Goal: Check status

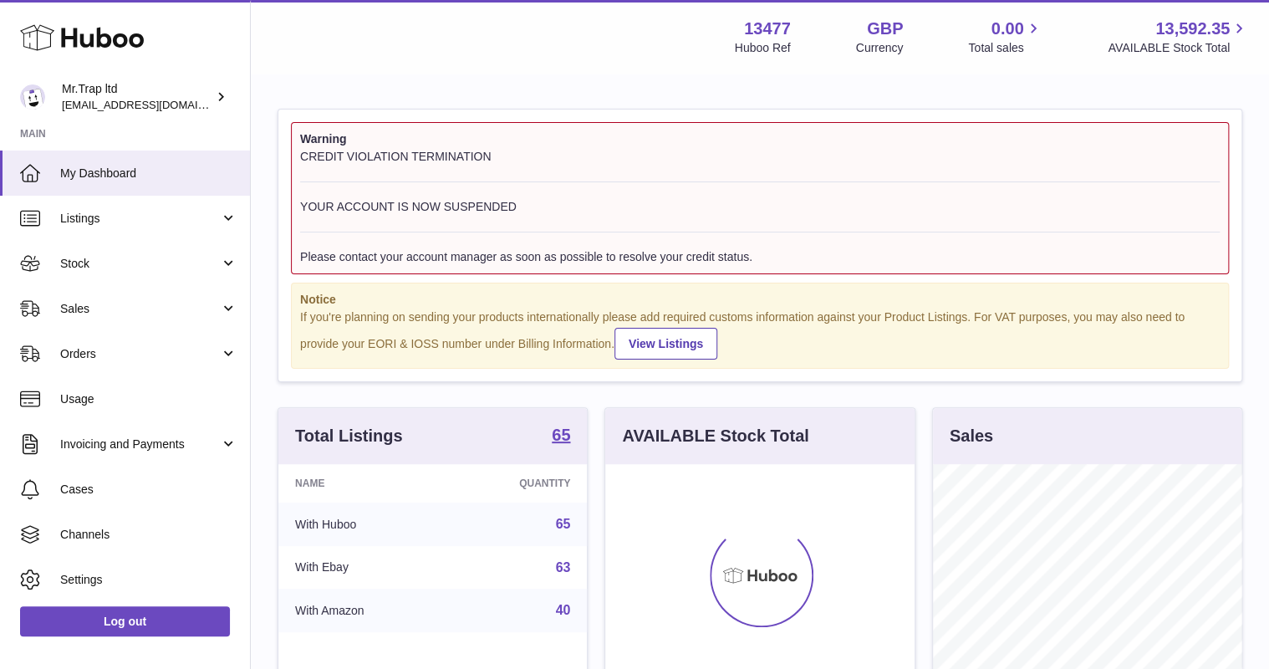
scroll to position [261, 308]
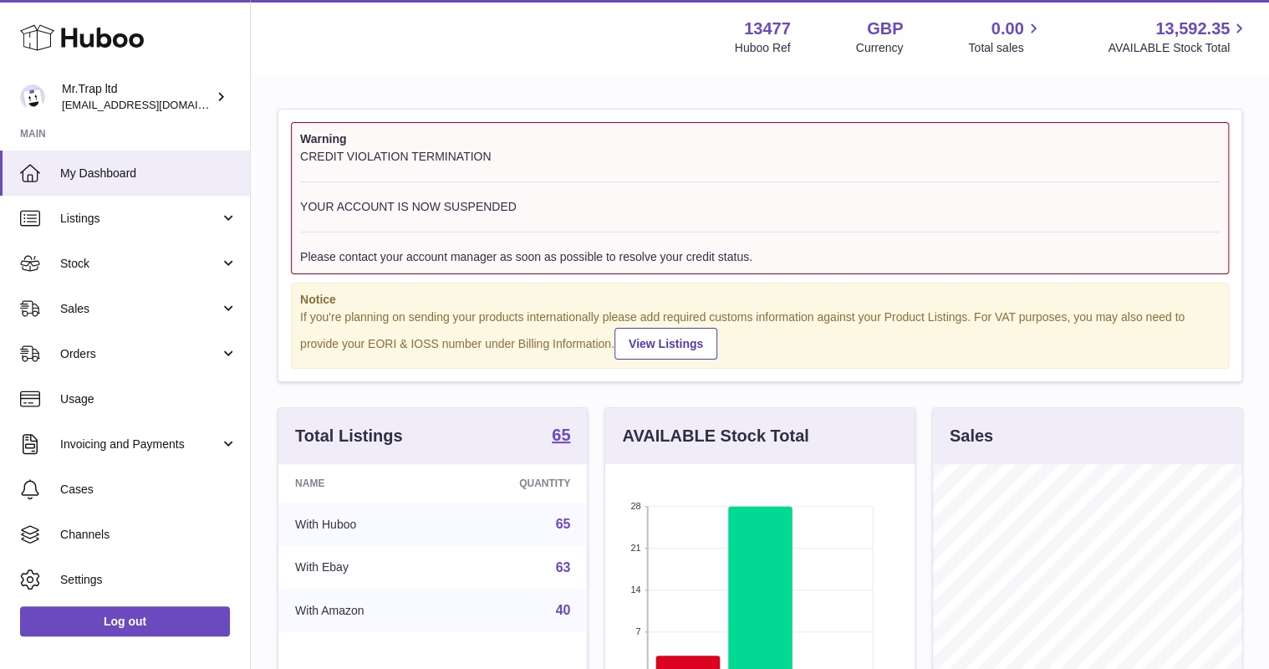
click at [173, 318] on link "Sales" at bounding box center [125, 308] width 250 height 45
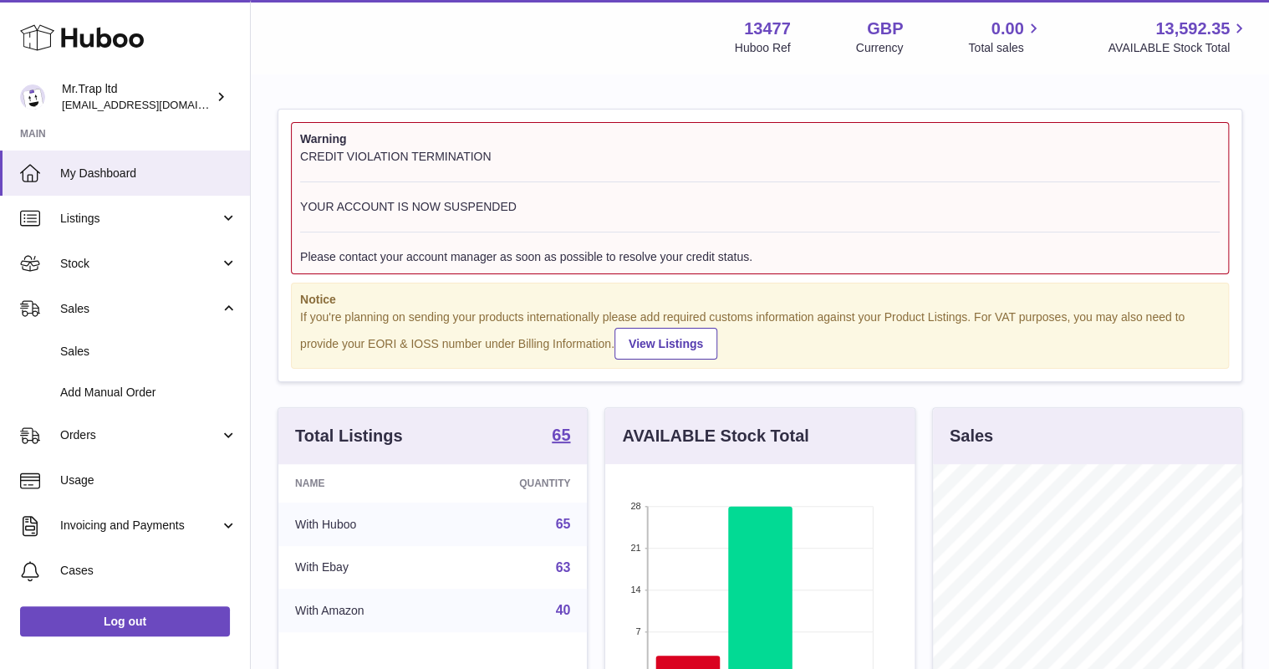
click at [168, 336] on link "Sales" at bounding box center [125, 351] width 250 height 41
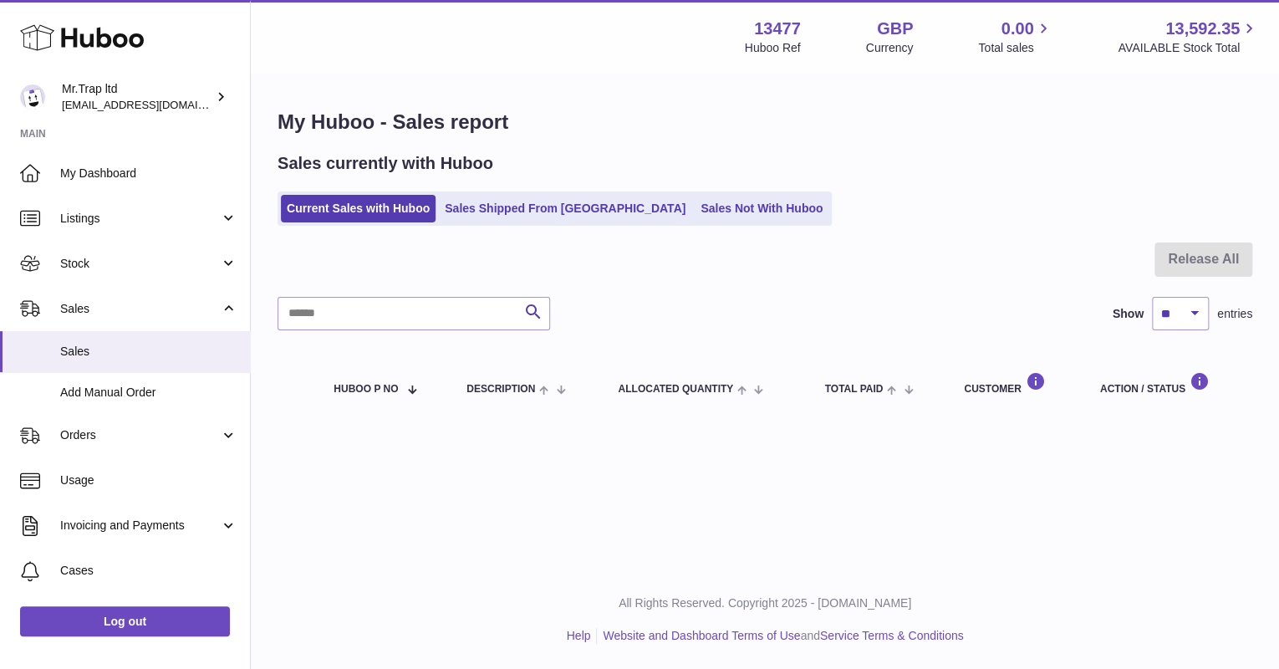
click at [694, 207] on link "Sales Not With Huboo" at bounding box center [761, 209] width 134 height 28
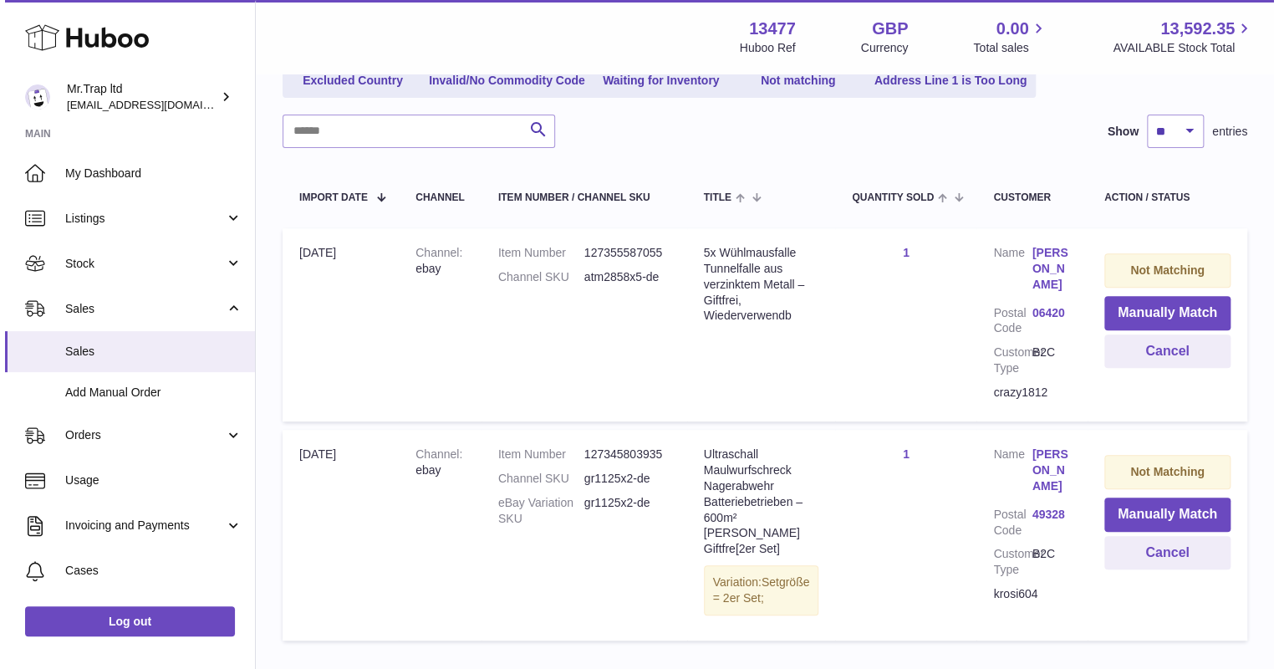
scroll to position [313, 0]
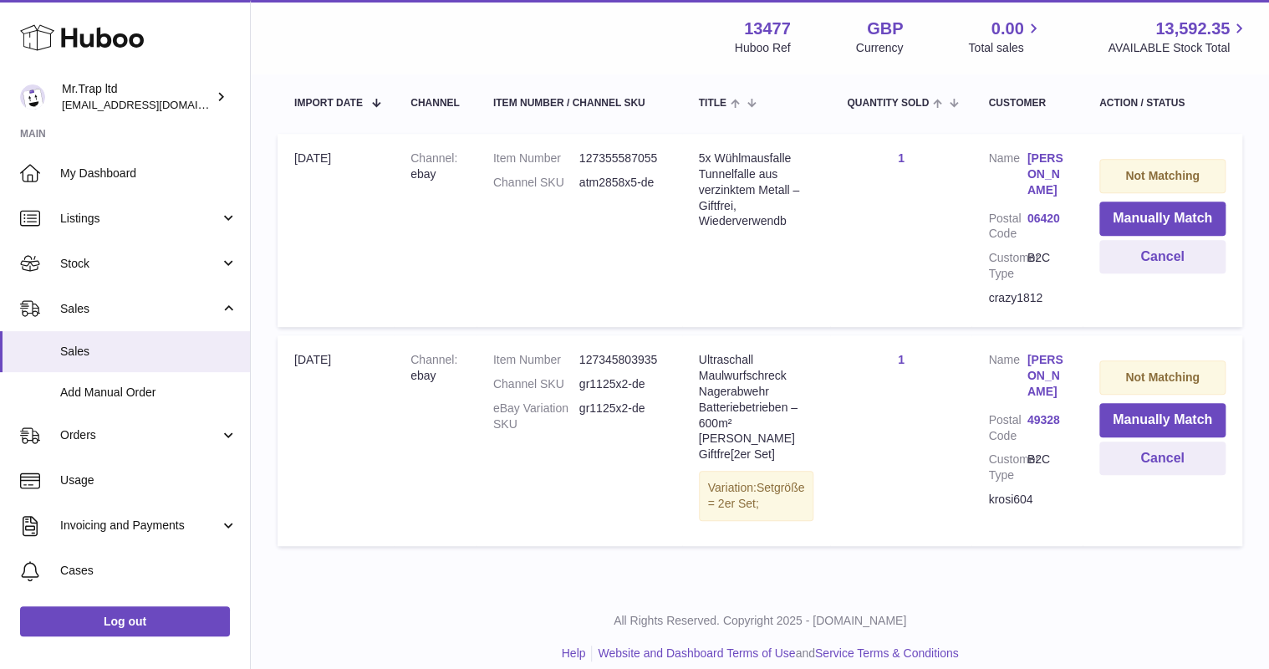
click at [1045, 167] on link "Thomas Wagner" at bounding box center [1046, 174] width 38 height 48
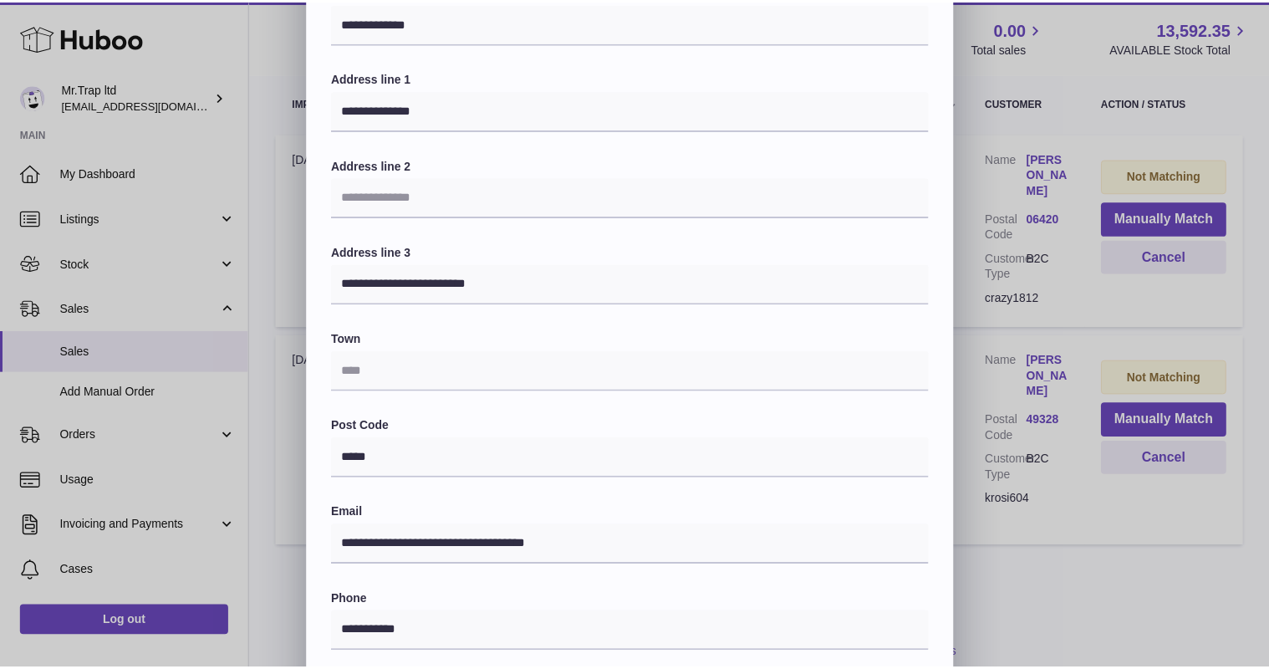
scroll to position [334, 0]
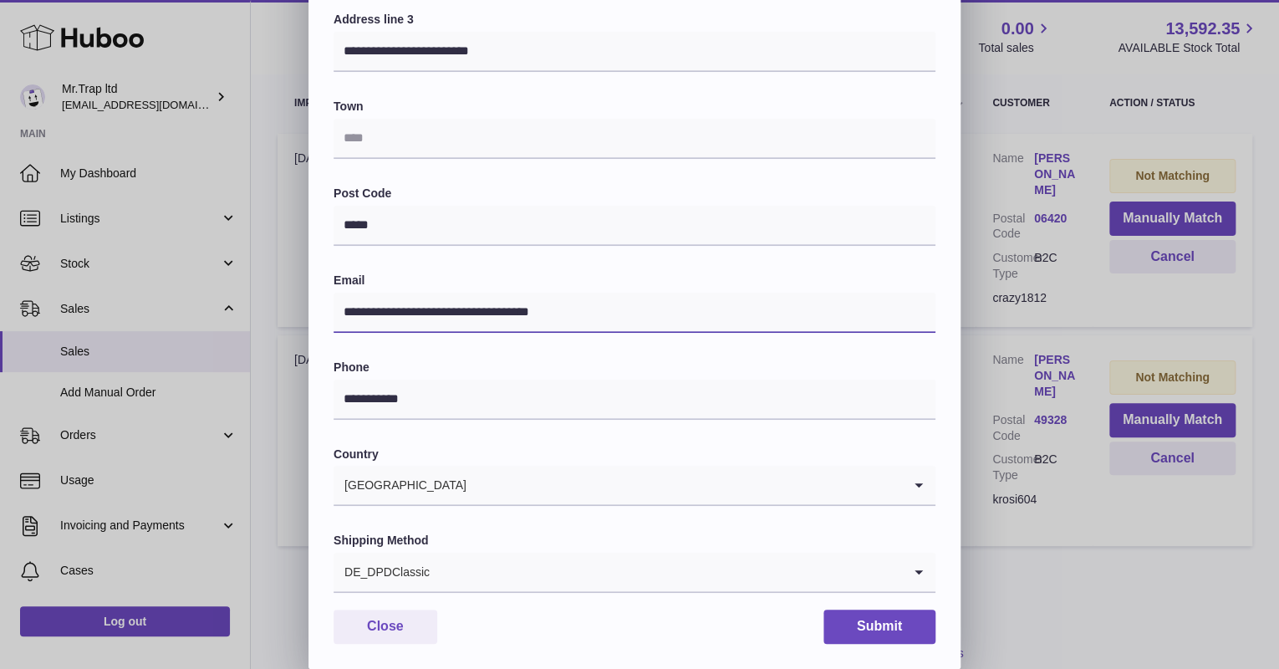
drag, startPoint x: 650, startPoint y: 297, endPoint x: 251, endPoint y: 309, distance: 399.6
click at [251, 309] on div "**********" at bounding box center [639, 167] width 1279 height 1003
drag, startPoint x: 407, startPoint y: 620, endPoint x: 571, endPoint y: 572, distance: 170.8
click at [408, 619] on button "Close" at bounding box center [385, 626] width 104 height 34
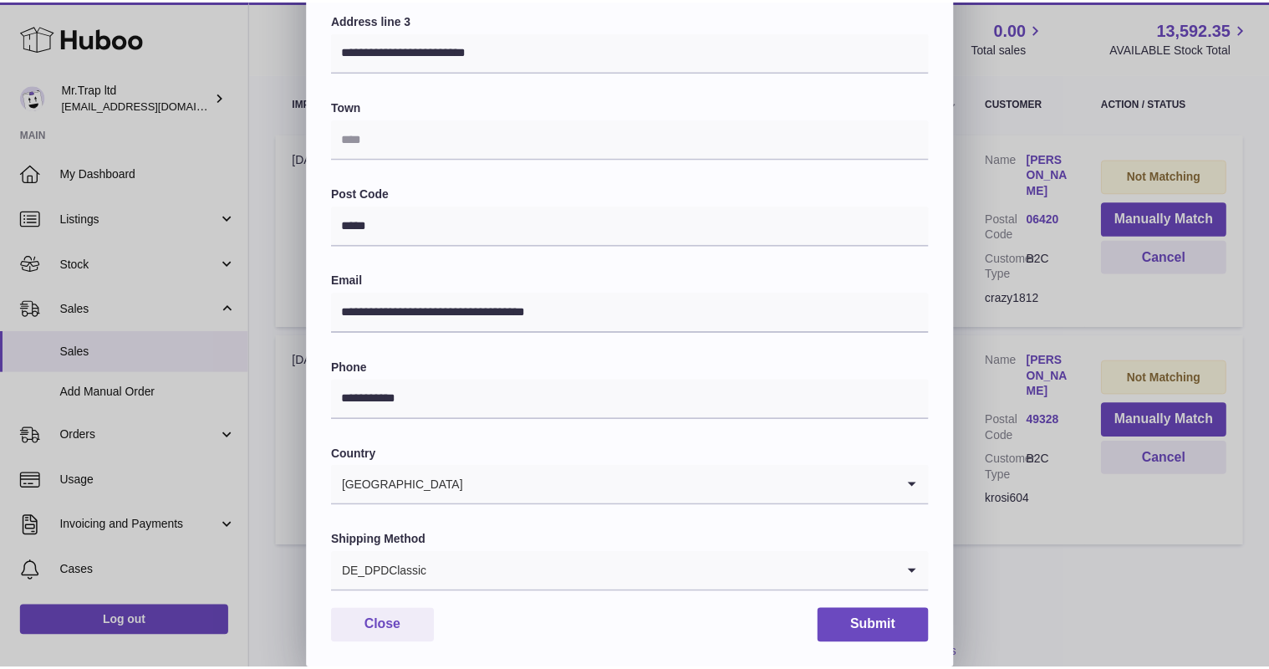
scroll to position [0, 0]
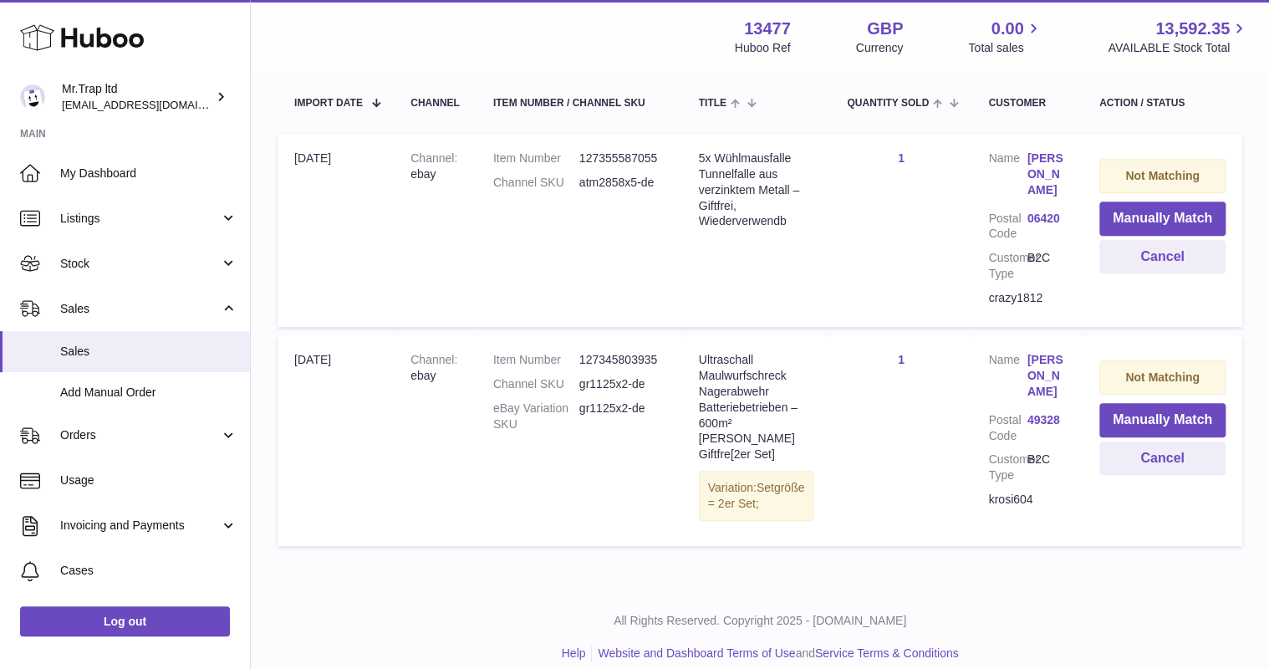
click at [1167, 276] on td "Not Matching Manually Match Cancel" at bounding box center [1162, 230] width 160 height 193
click at [1165, 267] on button "Cancel" at bounding box center [1162, 257] width 126 height 34
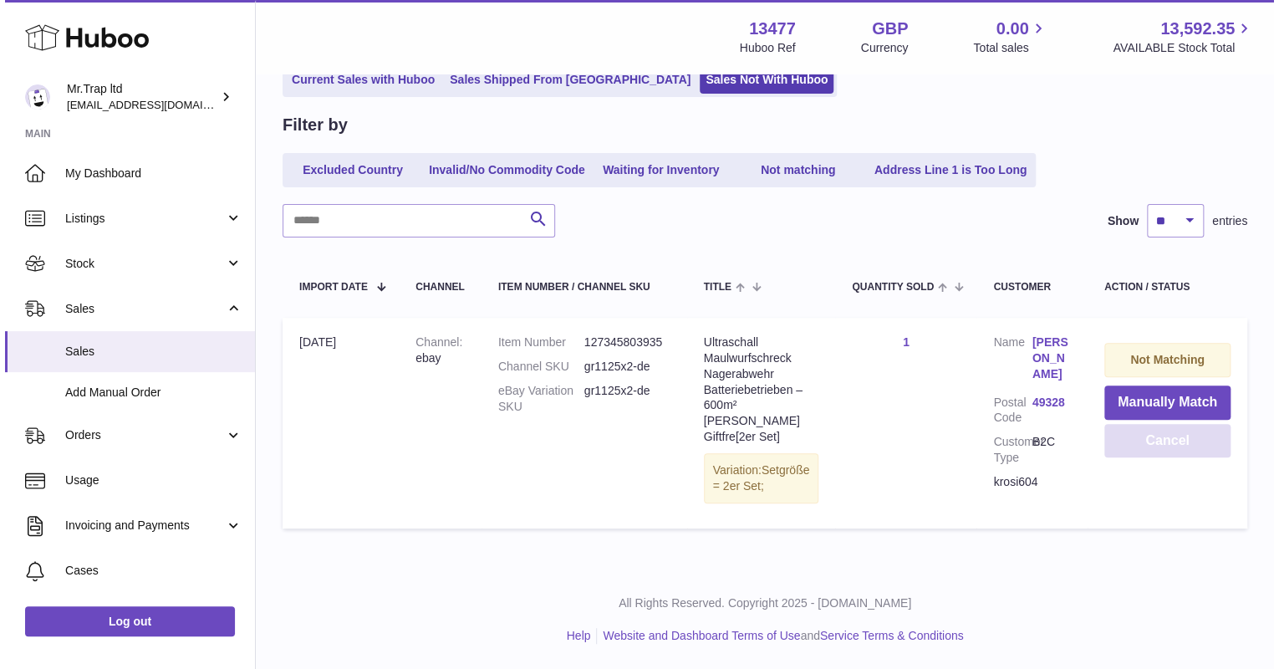
scroll to position [127, 0]
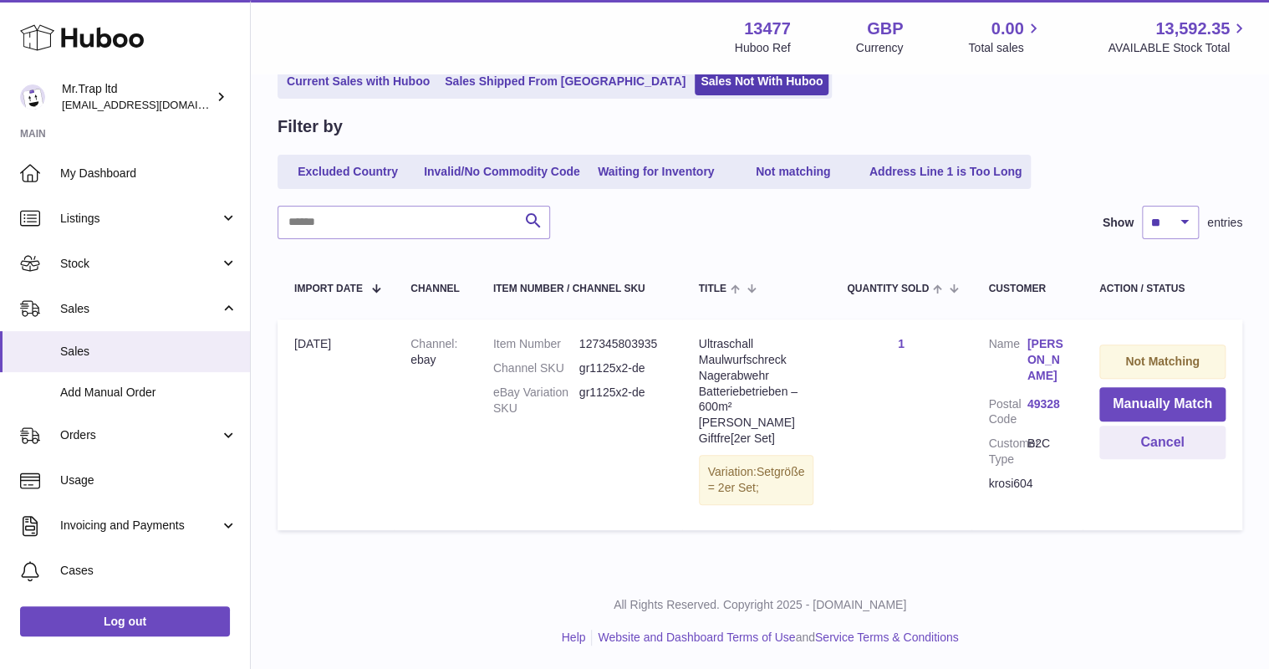
click at [1050, 347] on link "Katharina Dräger" at bounding box center [1046, 360] width 38 height 48
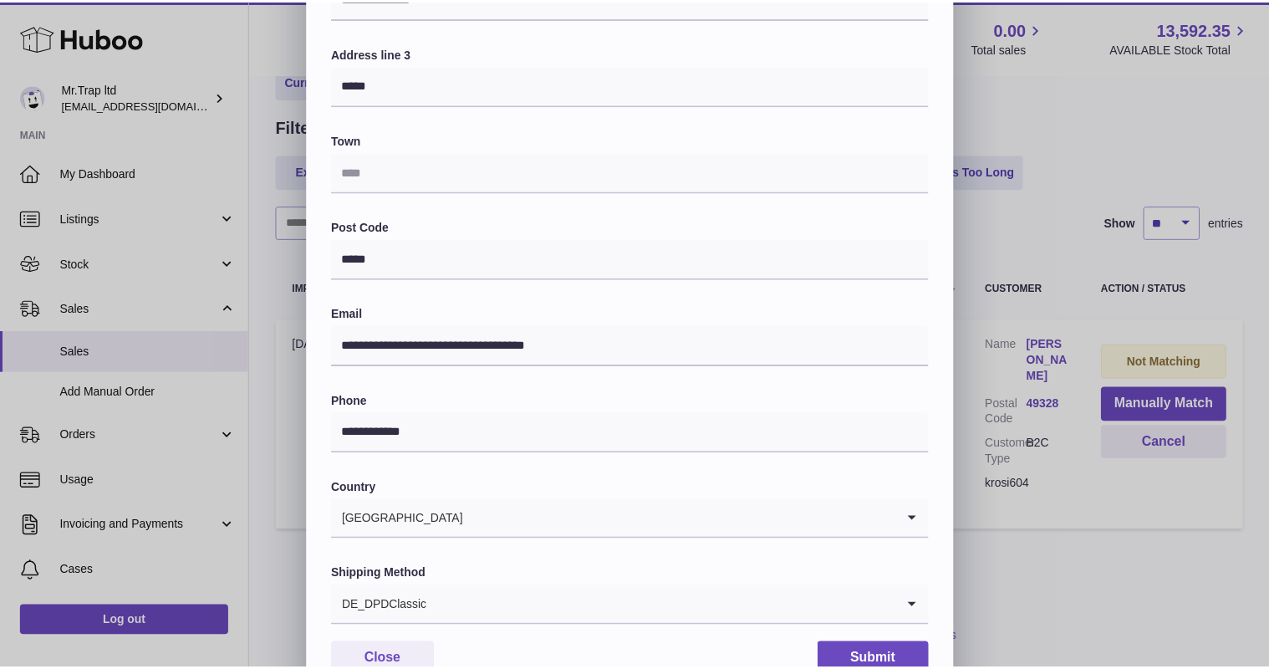
scroll to position [336, 0]
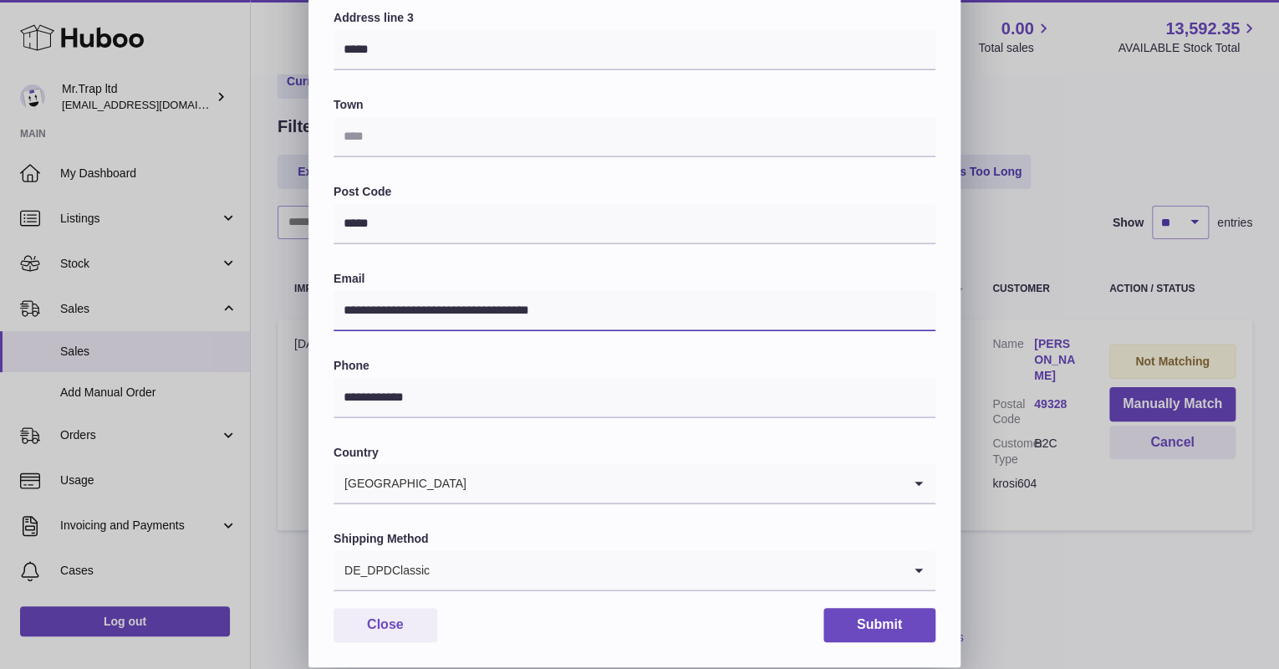
drag, startPoint x: 396, startPoint y: 304, endPoint x: 217, endPoint y: 307, distance: 178.8
click at [217, 307] on div "**********" at bounding box center [639, 165] width 1279 height 1003
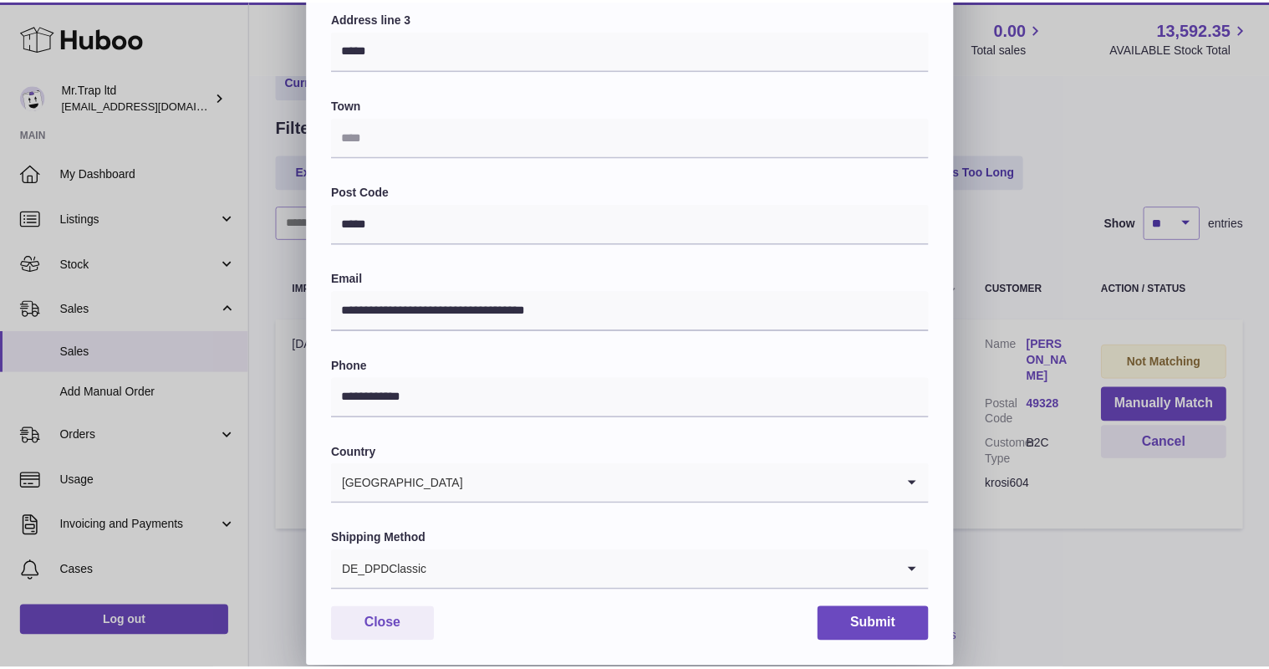
scroll to position [0, 0]
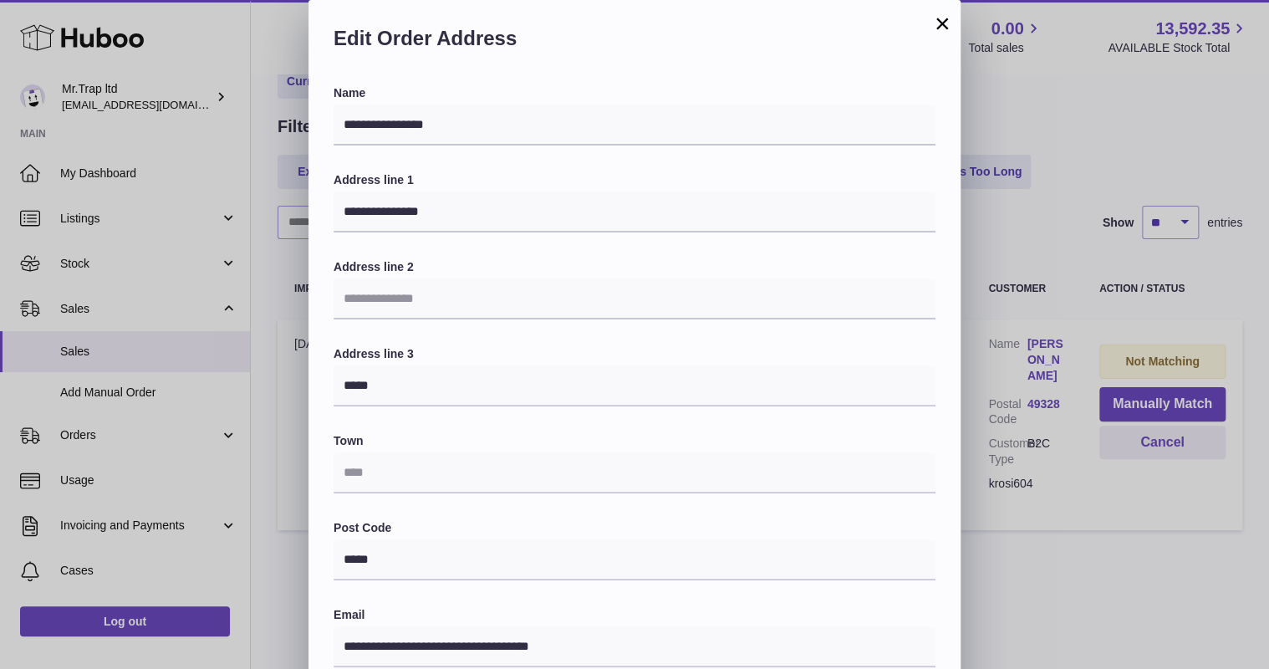
click at [1030, 71] on div "**********" at bounding box center [634, 501] width 1269 height 1003
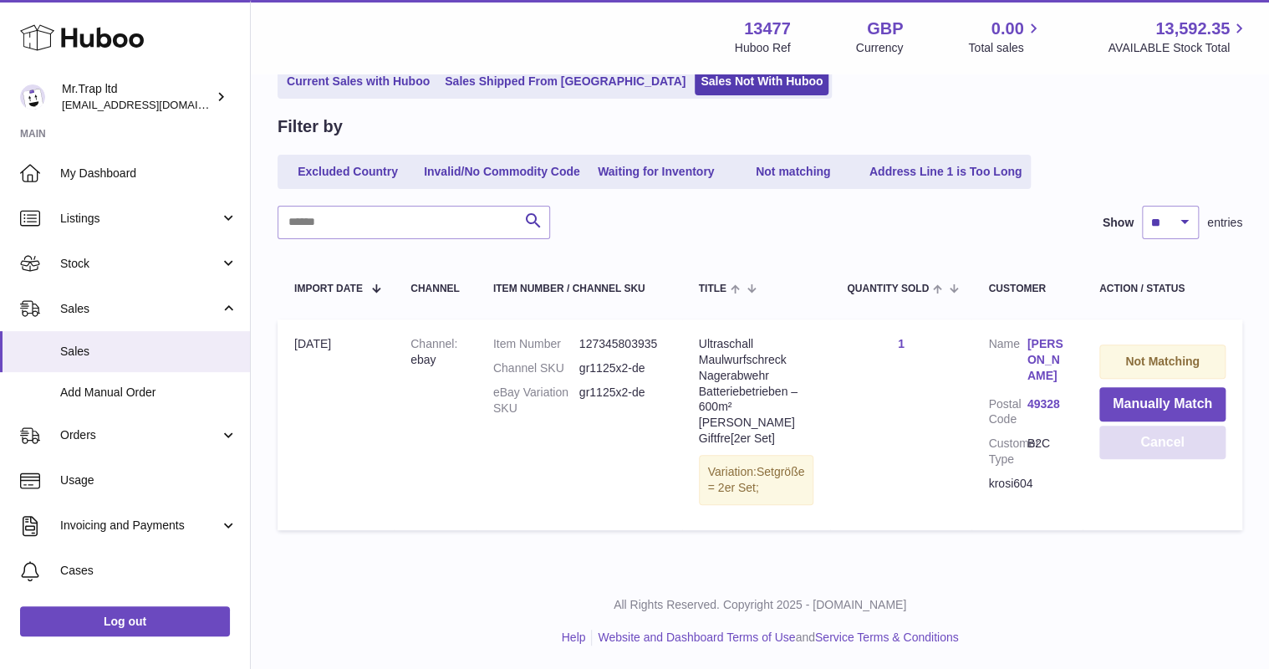
click at [1139, 431] on button "Cancel" at bounding box center [1162, 442] width 126 height 34
